Goal: Task Accomplishment & Management: Use online tool/utility

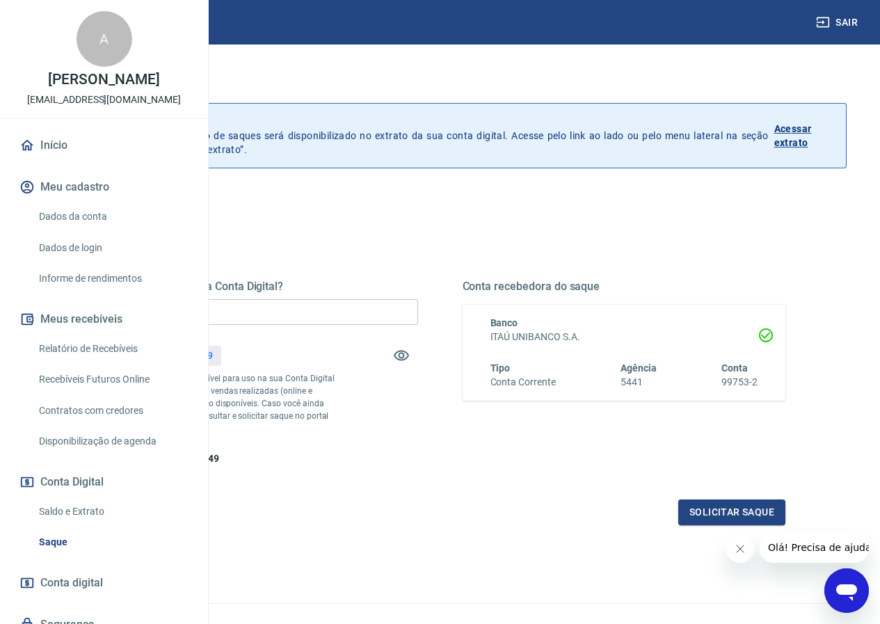
click at [347, 310] on input "R$ 0,00" at bounding box center [257, 312] width 324 height 26
type input "R$ 570,49"
click at [706, 525] on button "Solicitar saque" at bounding box center [731, 513] width 107 height 26
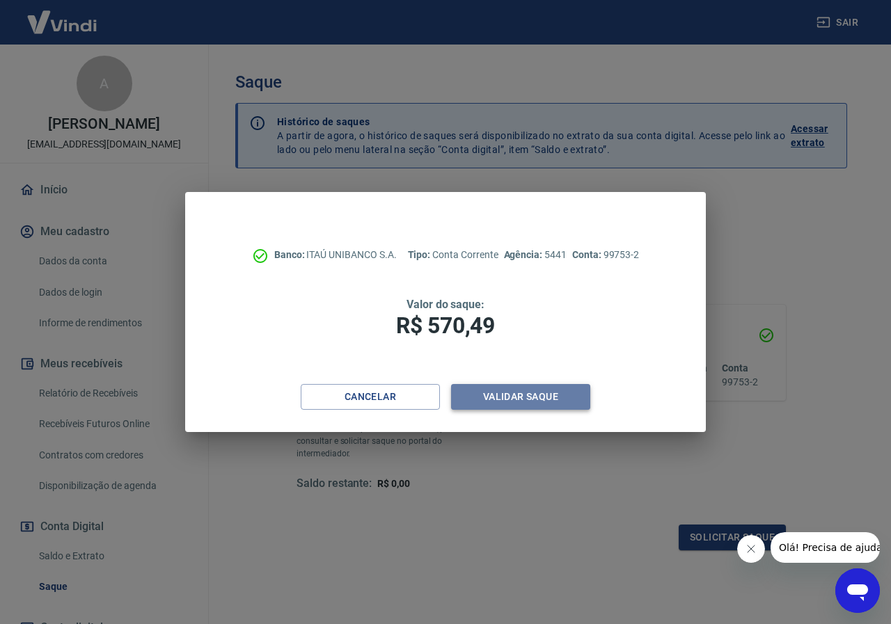
click at [494, 399] on button "Validar saque" at bounding box center [520, 397] width 139 height 26
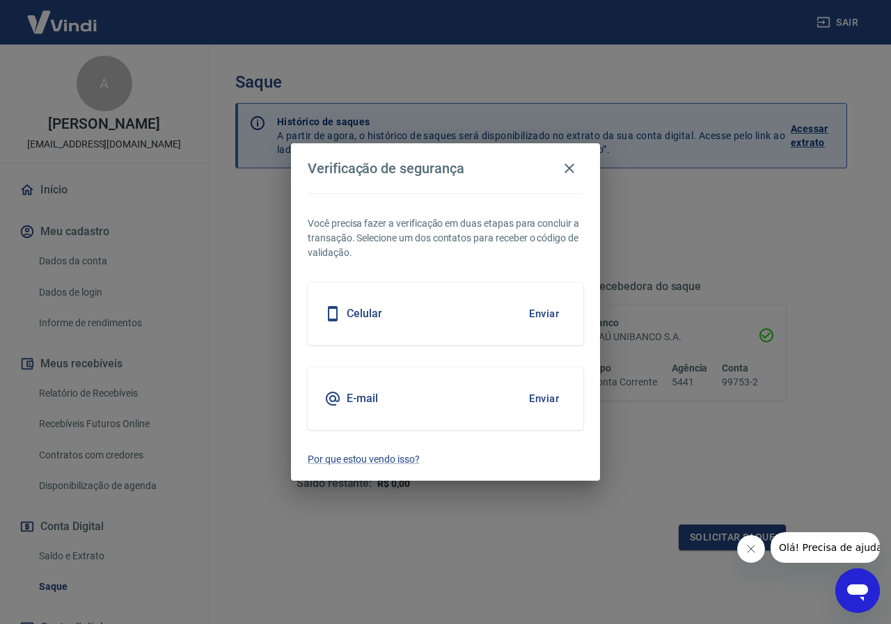
click at [475, 312] on div "Celular Enviar" at bounding box center [446, 313] width 276 height 63
click at [545, 318] on button "Enviar" at bounding box center [543, 313] width 45 height 29
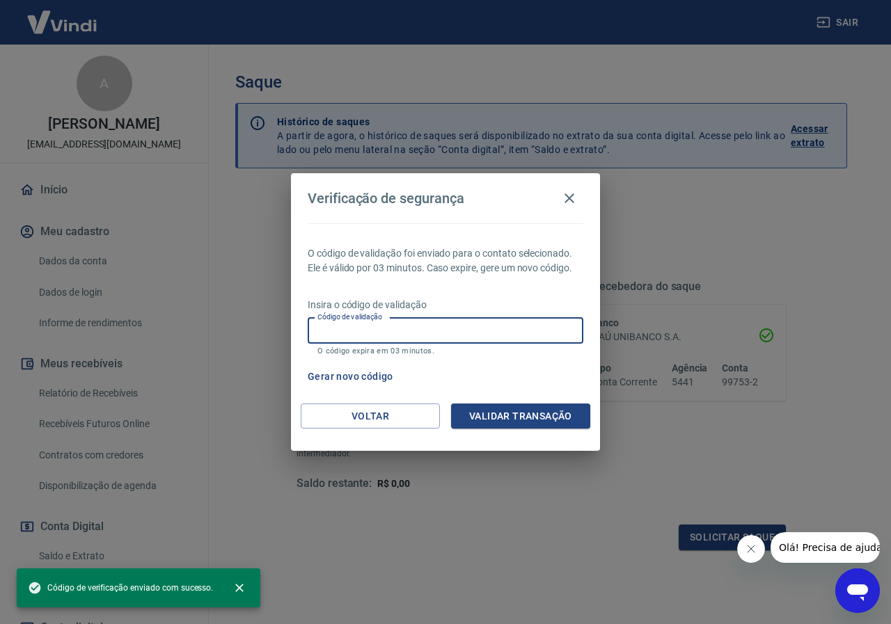
click at [485, 334] on input "Código de validação" at bounding box center [446, 331] width 276 height 26
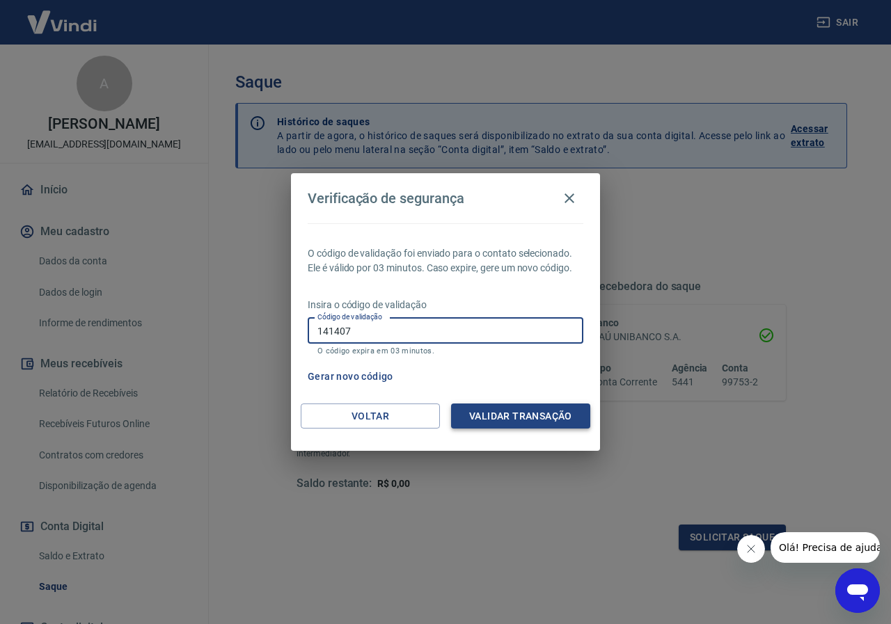
type input "141407"
click at [535, 411] on button "Validar transação" at bounding box center [520, 417] width 139 height 26
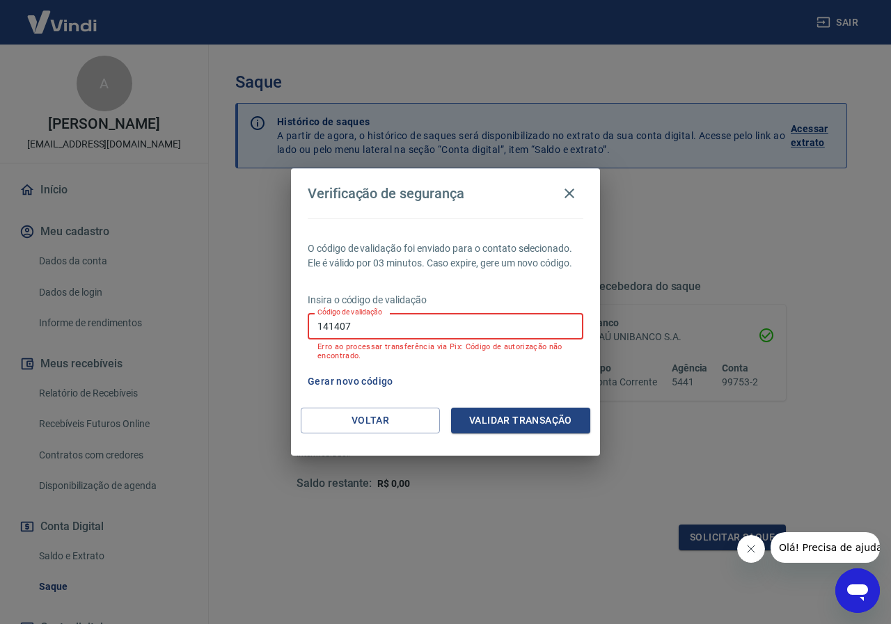
click at [356, 324] on input "141407" at bounding box center [446, 326] width 276 height 26
type input "773511"
click at [501, 417] on button "Validar transação" at bounding box center [520, 421] width 139 height 26
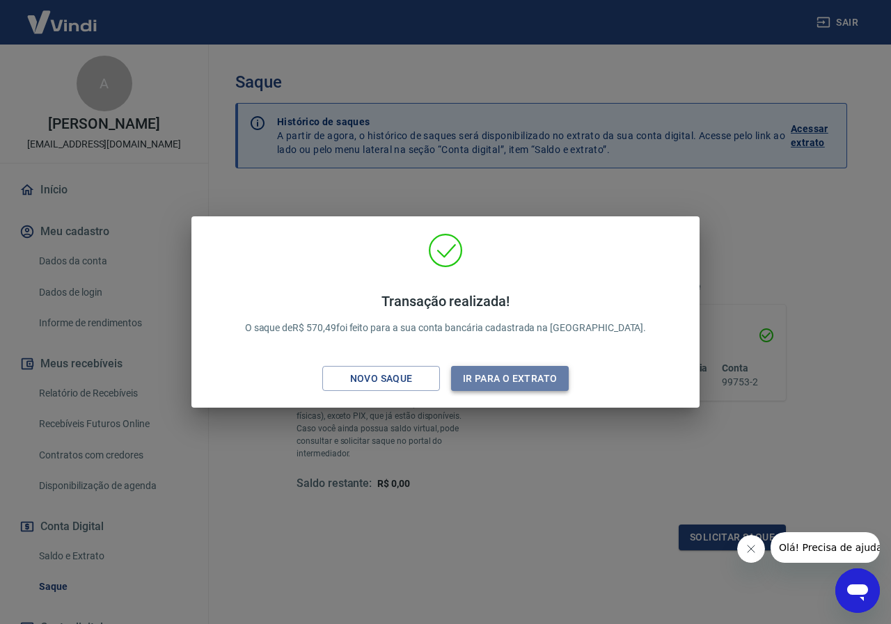
click at [500, 376] on button "Ir para o extrato" at bounding box center [510, 379] width 118 height 26
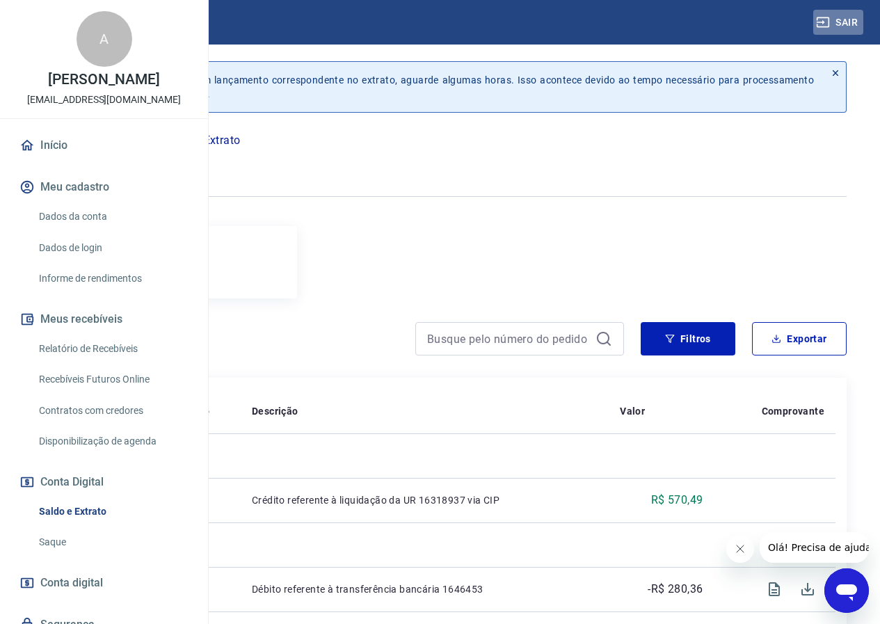
click at [843, 25] on button "Sair" at bounding box center [838, 23] width 50 height 26
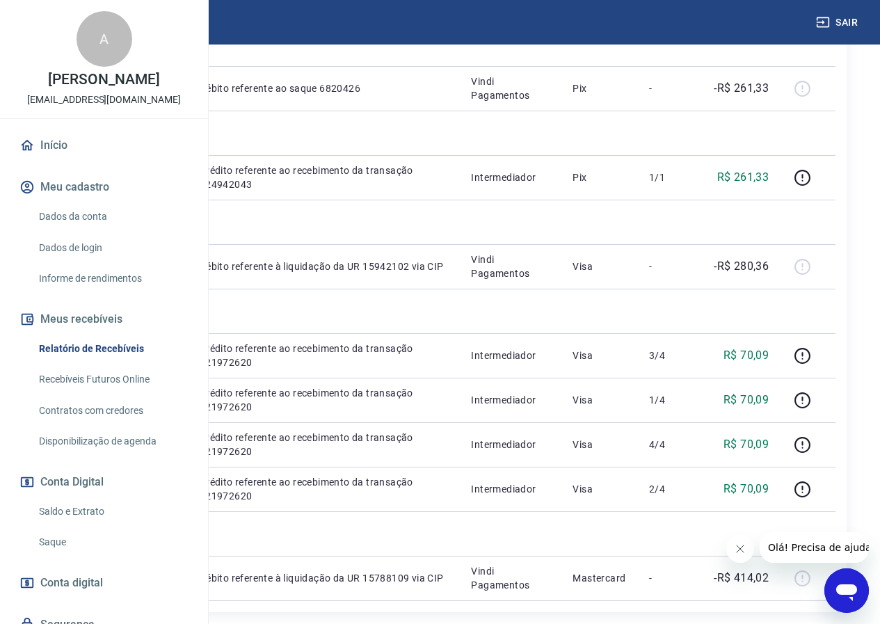
scroll to position [1113, 0]
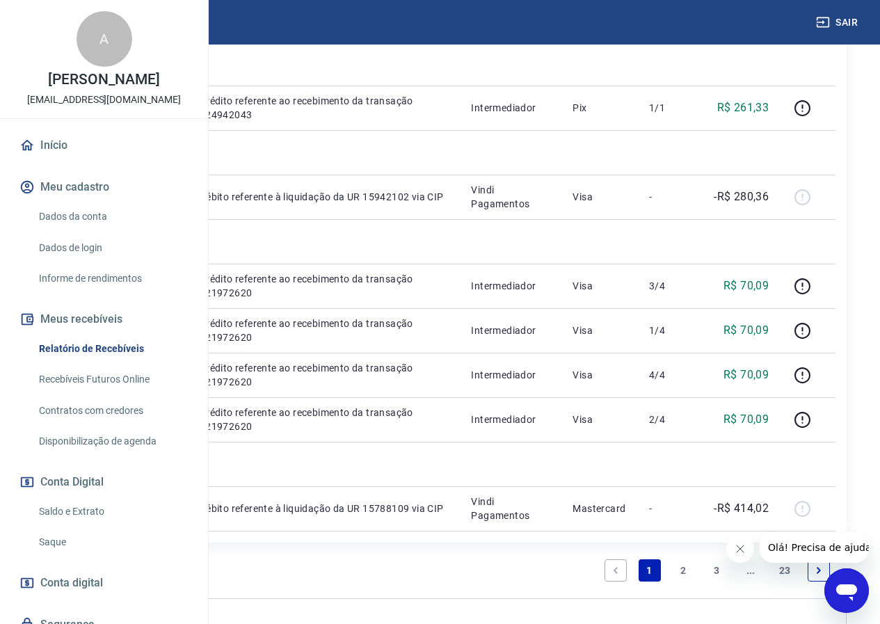
drag, startPoint x: 850, startPoint y: 27, endPoint x: 842, endPoint y: 24, distance: 9.0
click at [847, 27] on button "Sair" at bounding box center [838, 23] width 50 height 26
